Goal: Check status: Check status

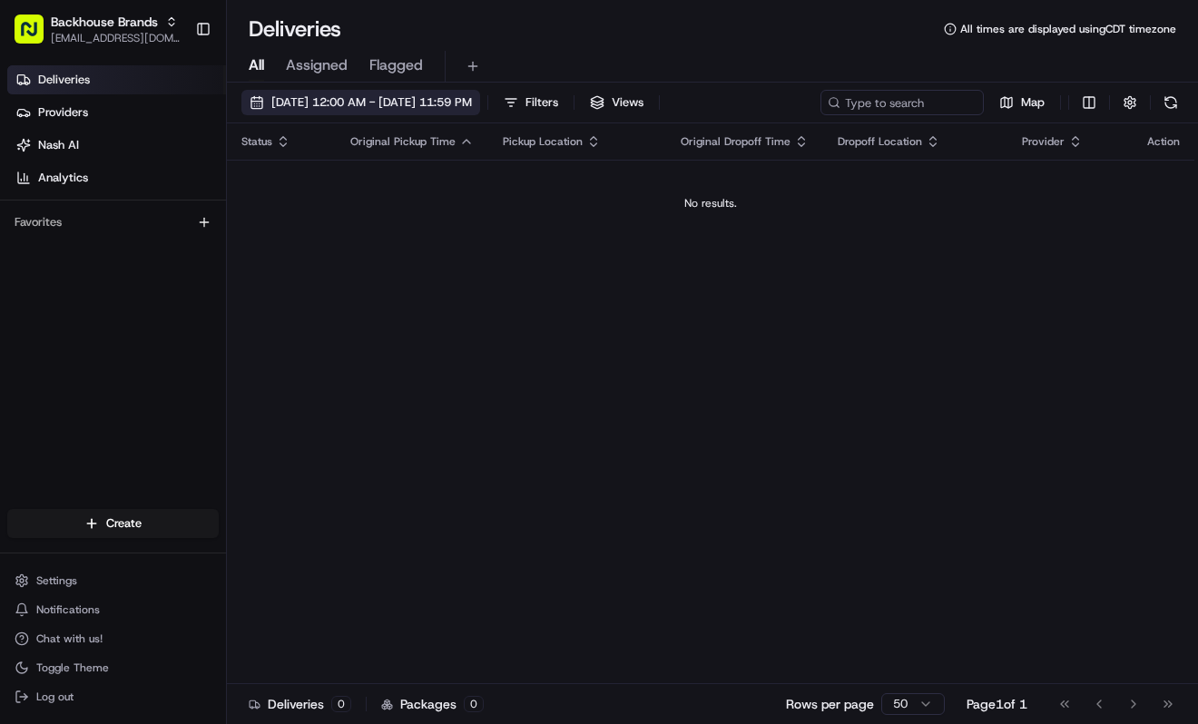
click at [387, 103] on span "[DATE] 12:00 AM - [DATE] 11:59 PM" at bounding box center [371, 102] width 201 height 16
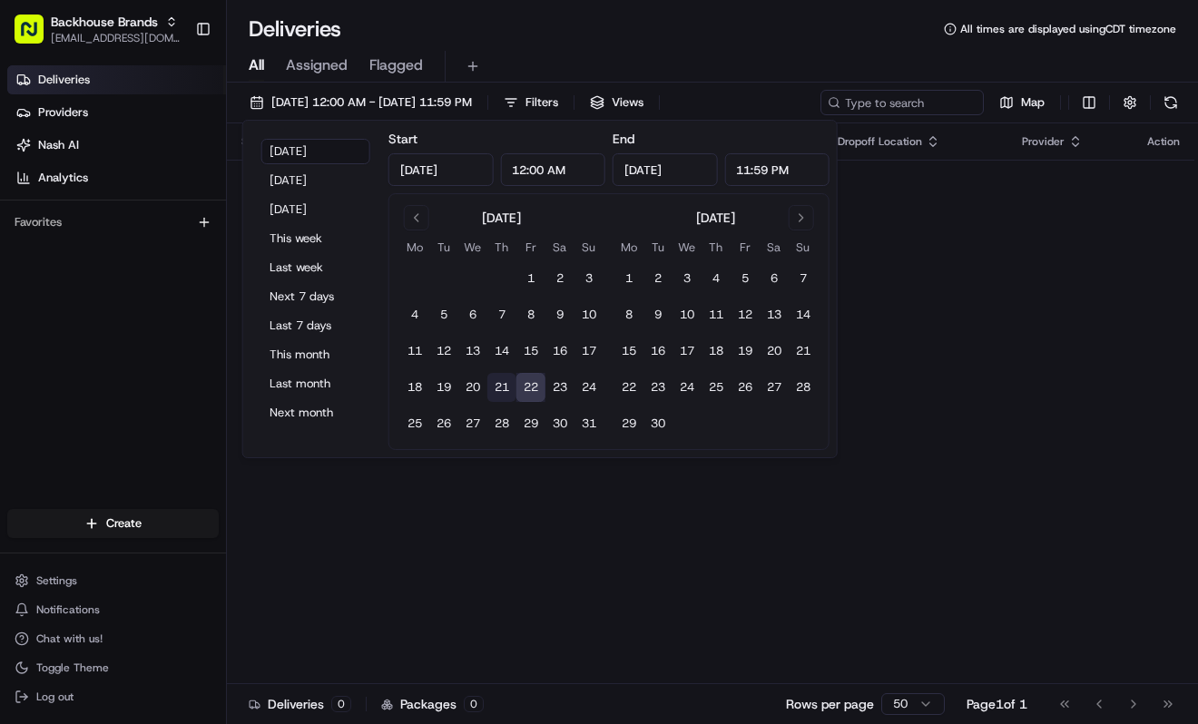
click at [509, 377] on button "21" at bounding box center [501, 387] width 29 height 29
type input "[DATE]"
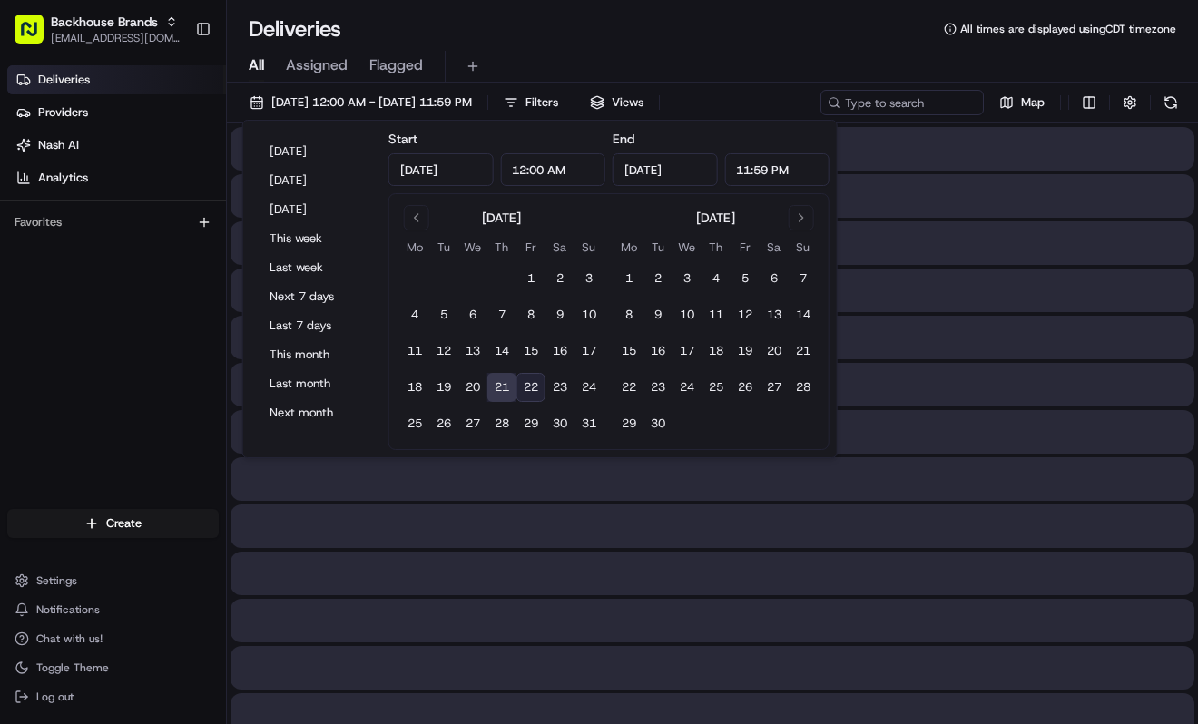
click at [501, 377] on button "21" at bounding box center [501, 387] width 29 height 29
click at [94, 377] on div "Deliveries Providers [PERSON_NAME] Analytics Favorites" at bounding box center [113, 289] width 226 height 462
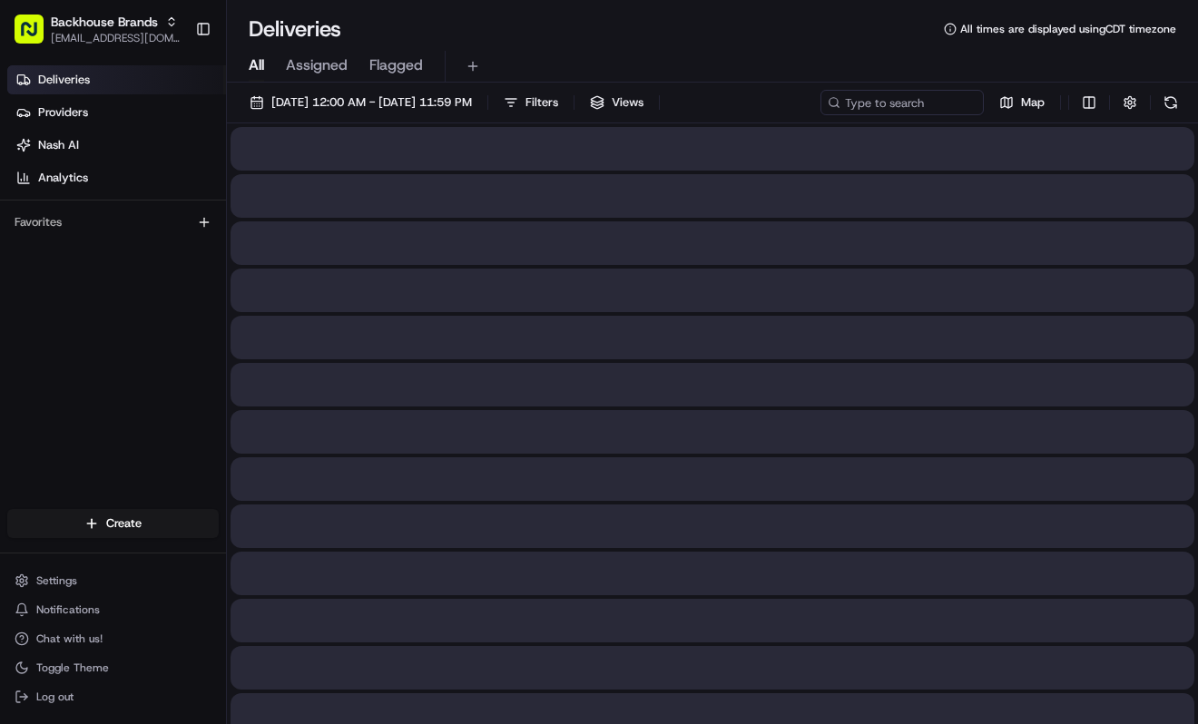
click at [731, 40] on div "Deliveries All times are displayed using CDT timezone" at bounding box center [712, 29] width 971 height 29
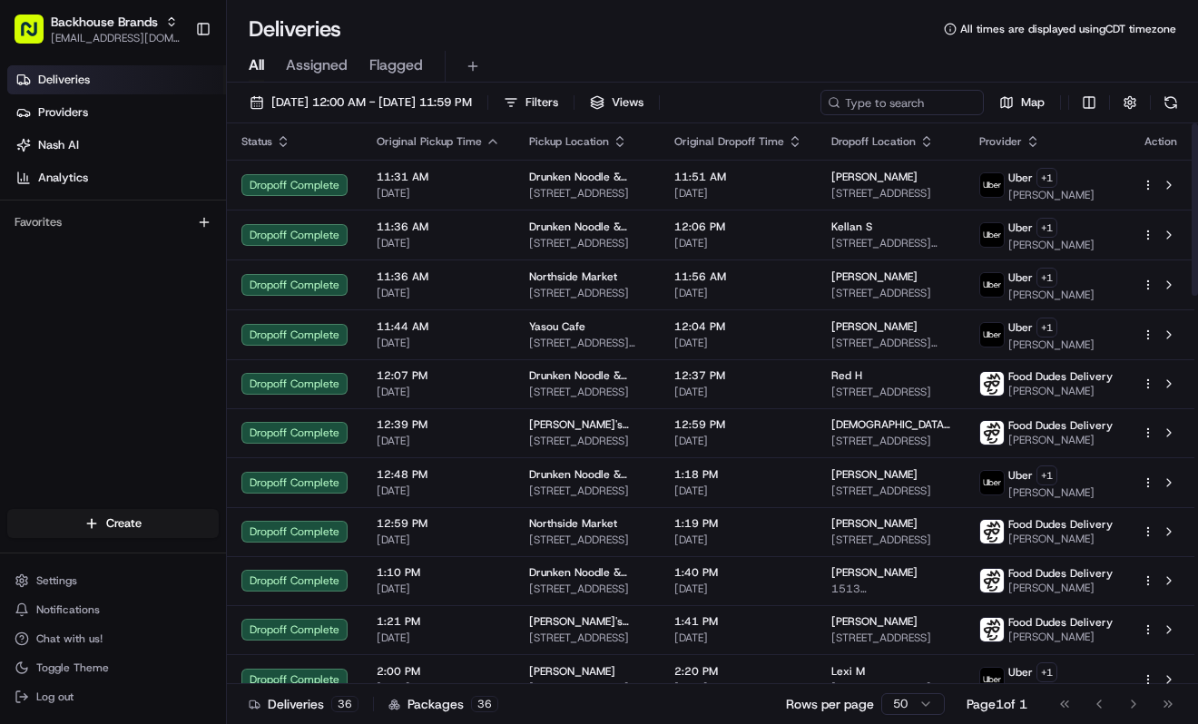
click at [167, 336] on div "Deliveries Providers [PERSON_NAME] Analytics Favorites" at bounding box center [113, 289] width 226 height 462
click at [558, 96] on span "Filters" at bounding box center [541, 102] width 33 height 16
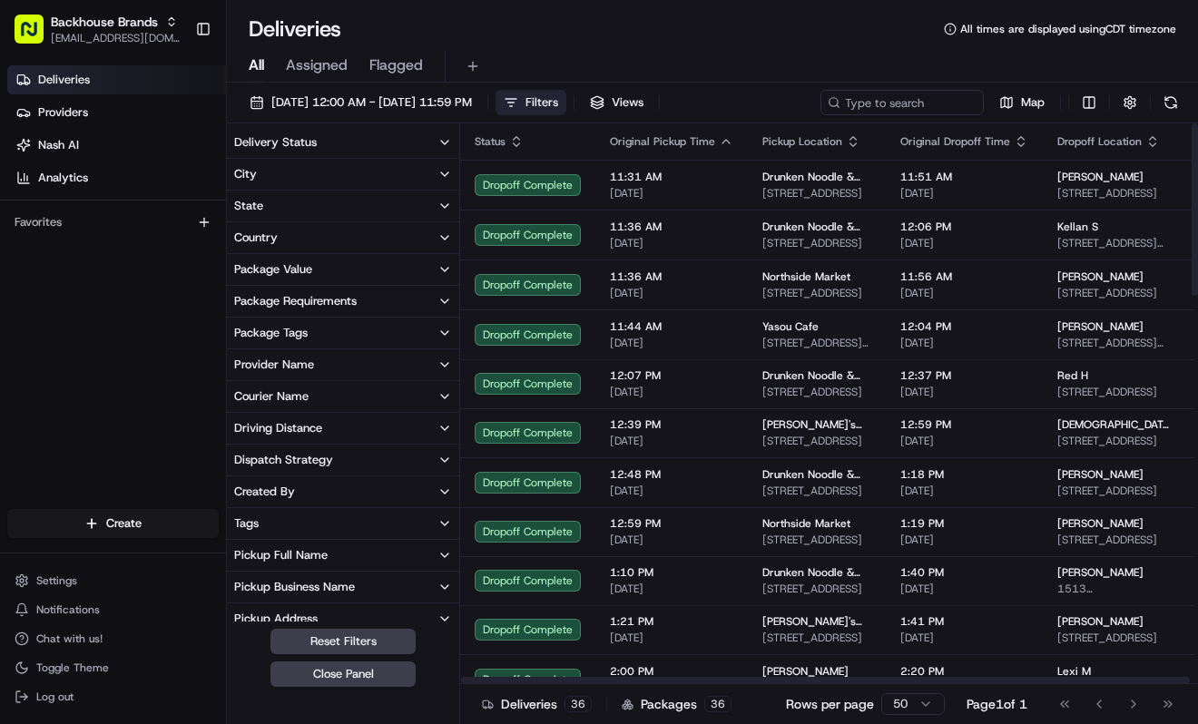
click at [566, 100] on button "Filters" at bounding box center [530, 102] width 71 height 25
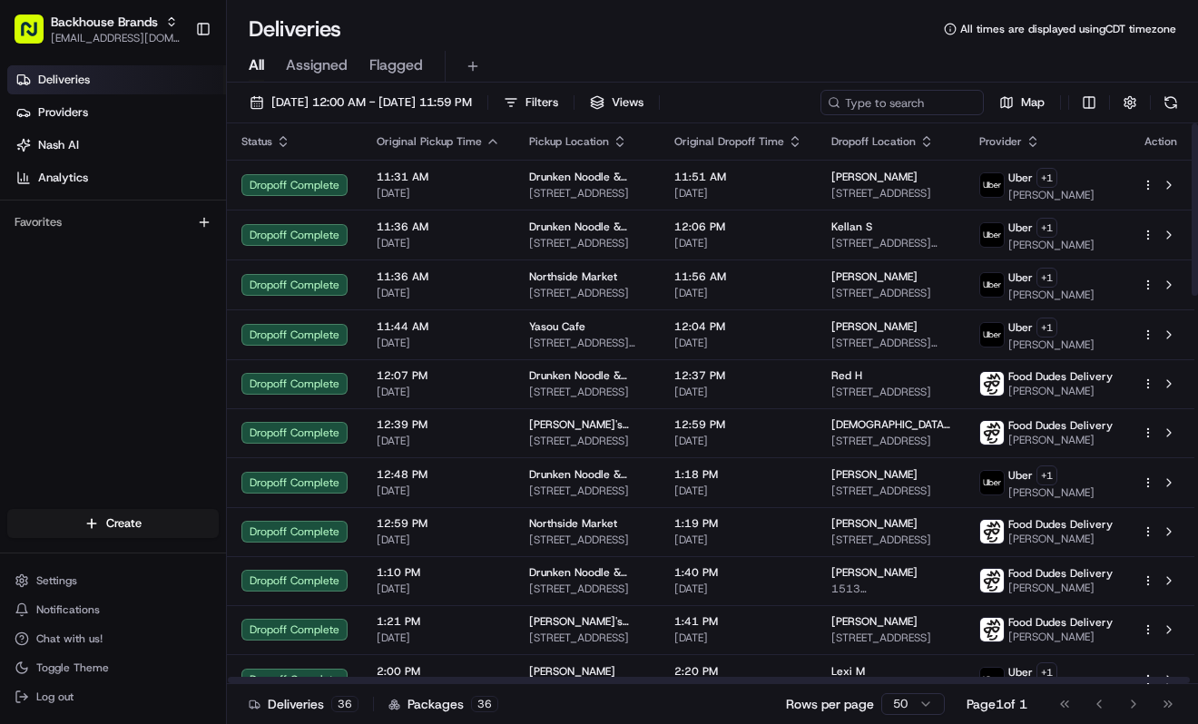
click at [615, 49] on div "All Assigned Flagged" at bounding box center [712, 63] width 971 height 39
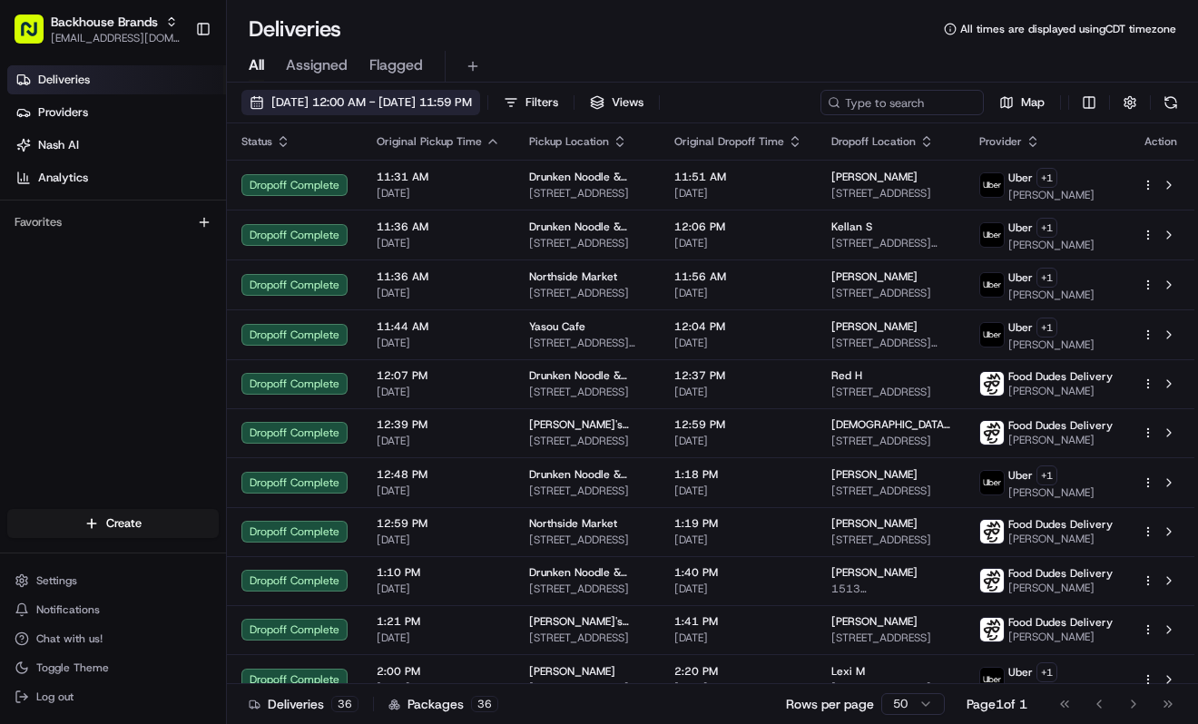
click at [470, 98] on span "[DATE] 12:00 AM - [DATE] 11:59 PM" at bounding box center [371, 102] width 201 height 16
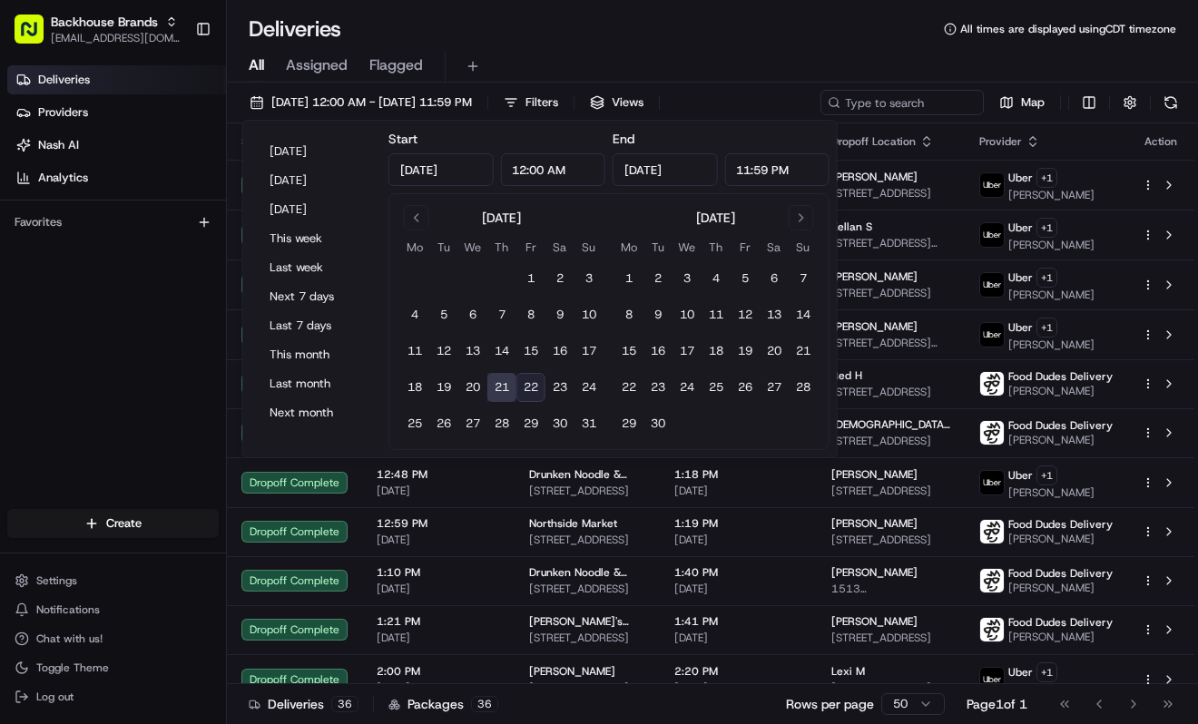
click at [528, 379] on button "22" at bounding box center [530, 387] width 29 height 29
type input "[DATE]"
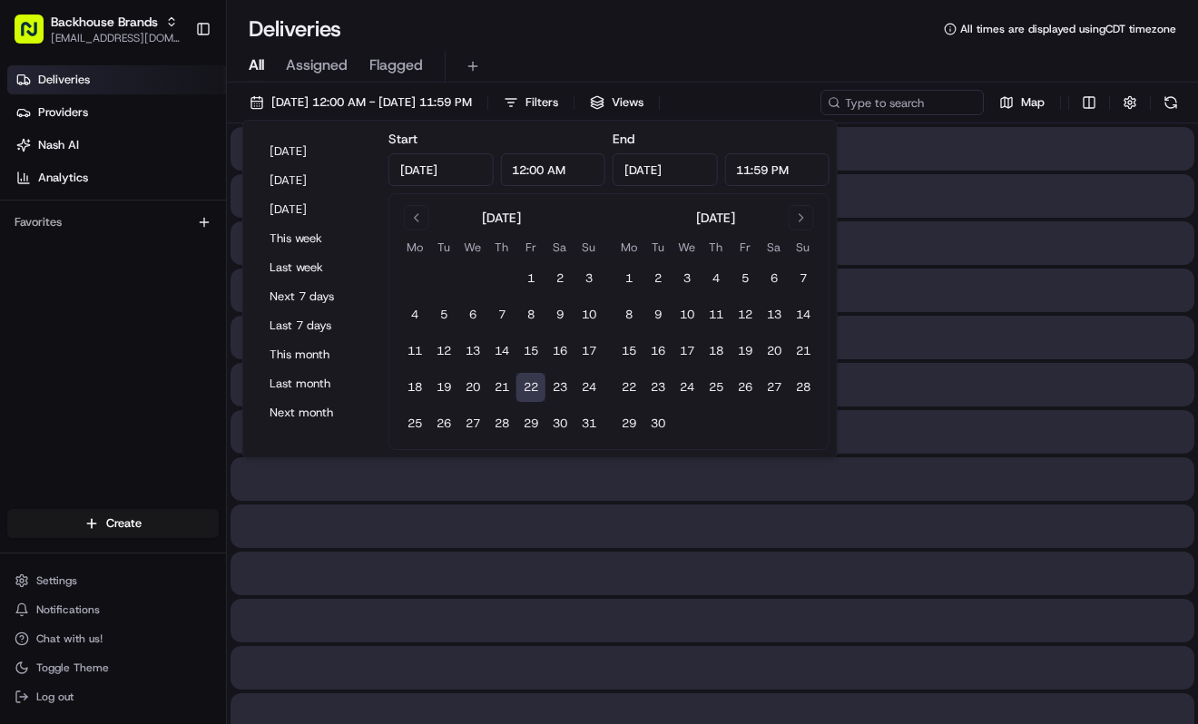
click at [528, 379] on button "22" at bounding box center [530, 387] width 29 height 29
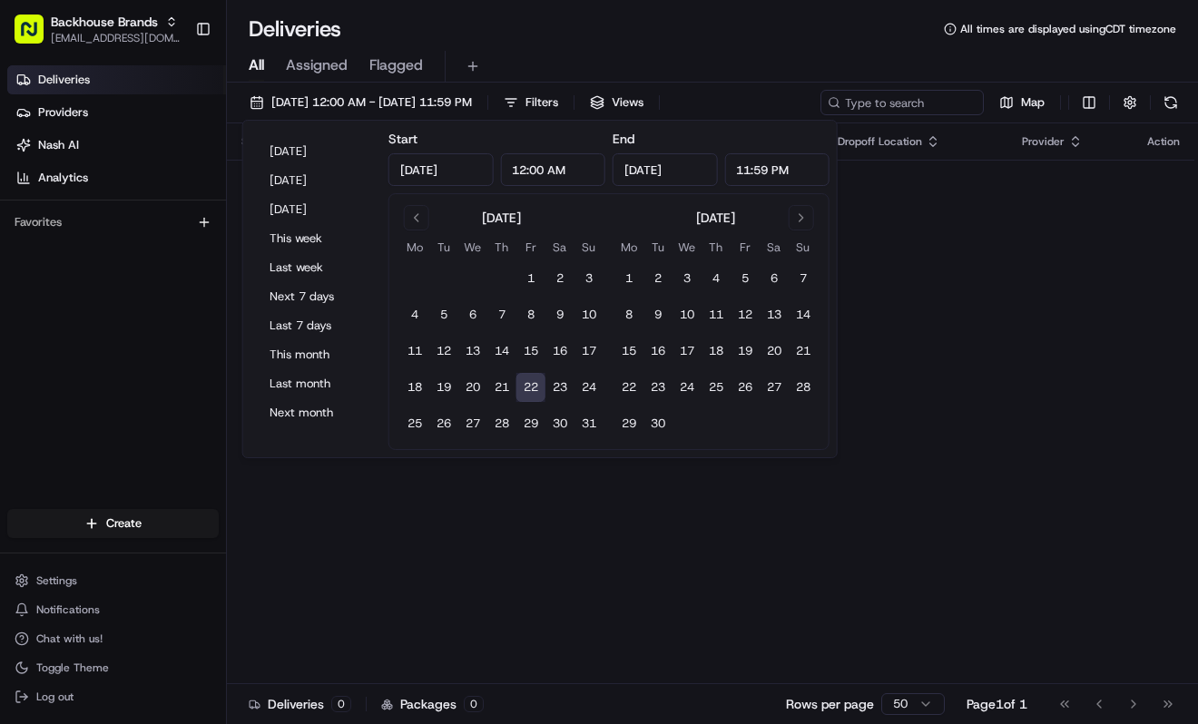
click at [102, 363] on div "Deliveries Providers [PERSON_NAME] Analytics Favorites" at bounding box center [113, 289] width 226 height 462
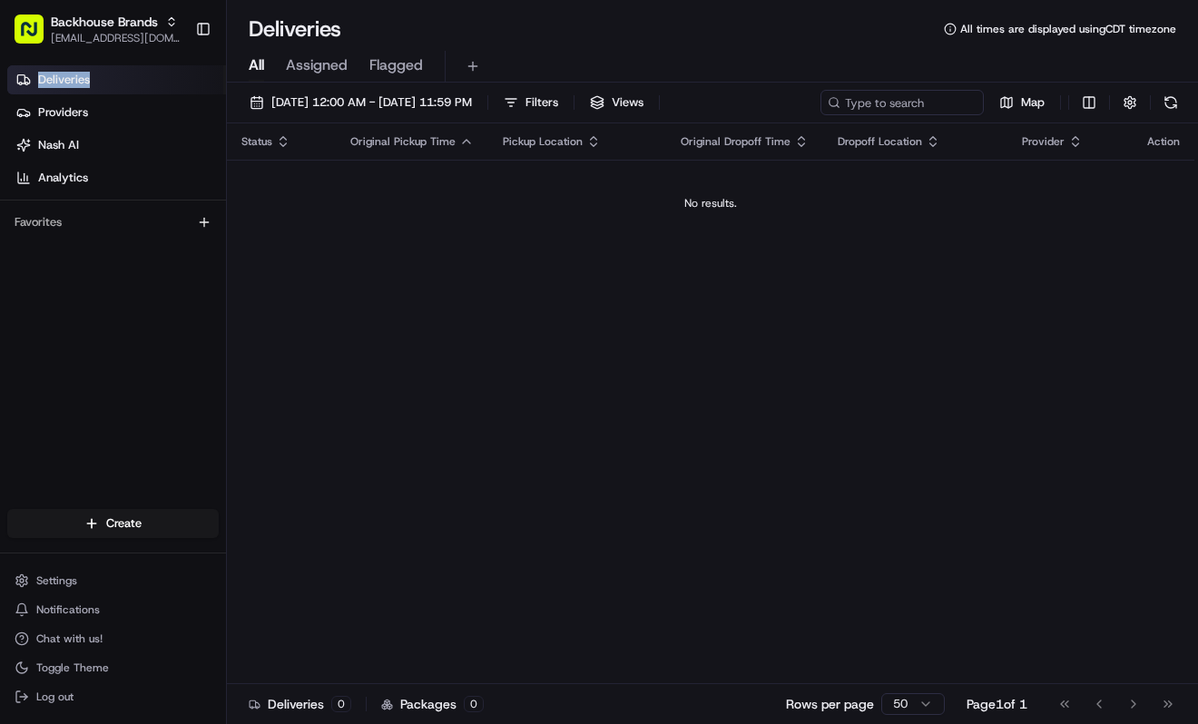
click at [102, 363] on div "Deliveries Providers [PERSON_NAME] Analytics Favorites" at bounding box center [113, 289] width 226 height 462
